Goal: Navigation & Orientation: Find specific page/section

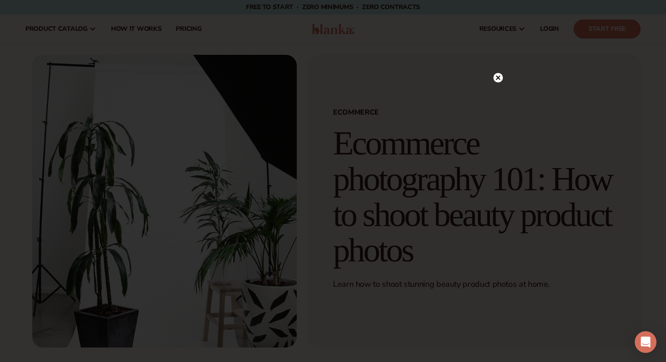
click at [500, 78] on circle at bounding box center [499, 78] width 10 height 10
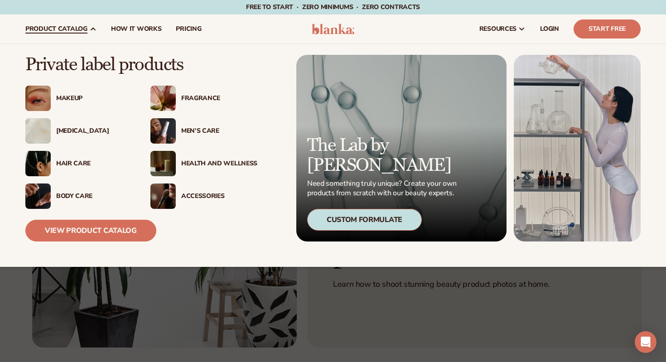
click at [68, 25] on span "product catalog" at bounding box center [56, 28] width 62 height 7
click at [68, 29] on span "product catalog" at bounding box center [56, 28] width 62 height 7
click at [63, 97] on div "Makeup" at bounding box center [94, 99] width 76 height 8
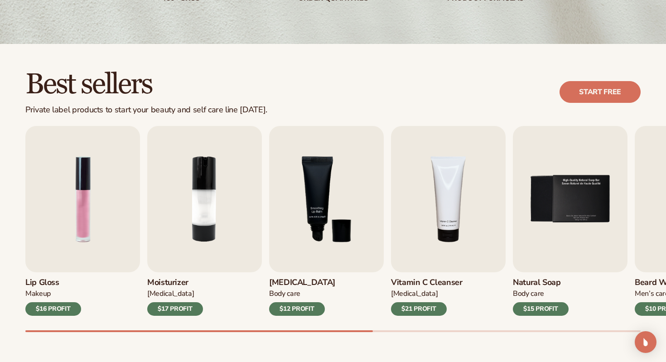
scroll to position [202, 0]
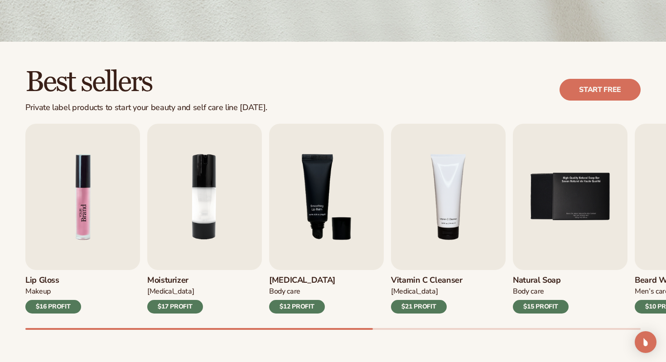
click at [93, 218] on img "1 / 9" at bounding box center [82, 197] width 115 height 146
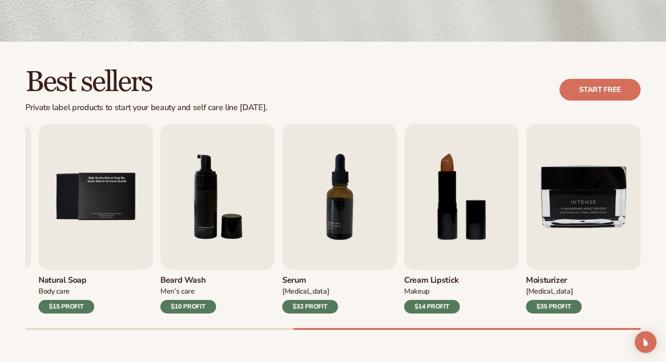
click at [233, 83] on h2 "Best sellers" at bounding box center [146, 82] width 242 height 30
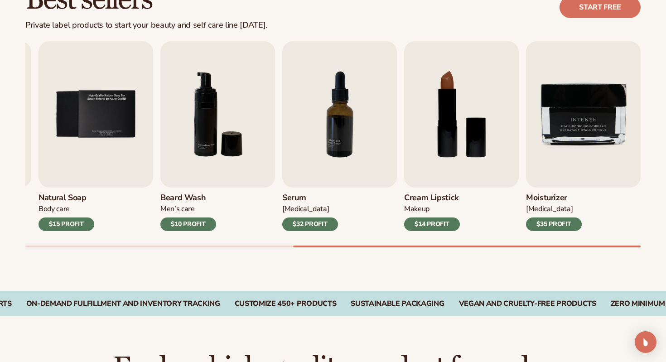
scroll to position [350, 0]
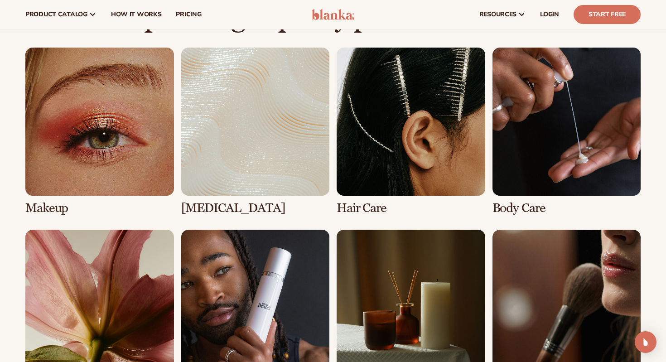
scroll to position [632, 0]
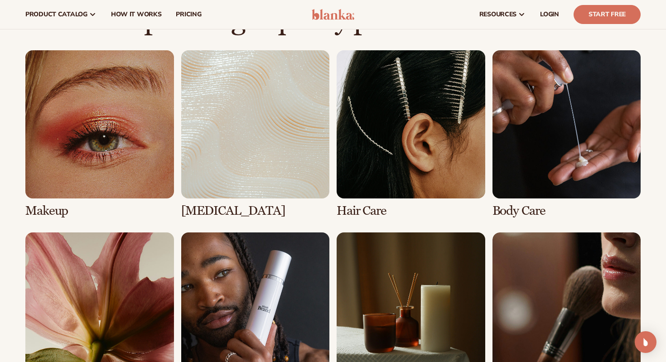
click at [239, 172] on link "2 / 8" at bounding box center [255, 134] width 149 height 168
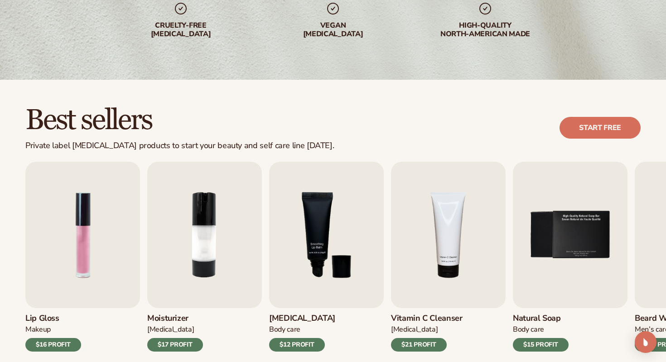
scroll to position [191, 0]
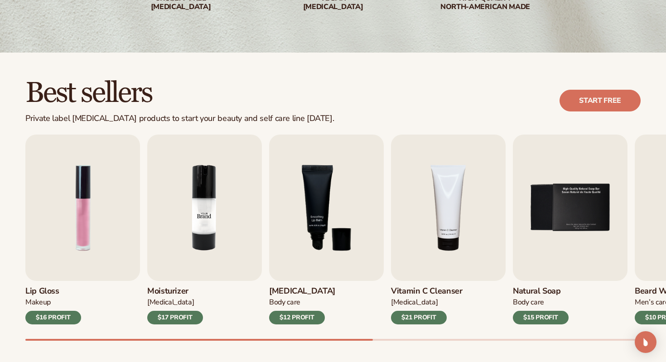
click at [239, 173] on img "2 / 9" at bounding box center [204, 208] width 115 height 146
